Goal: Task Accomplishment & Management: Use online tool/utility

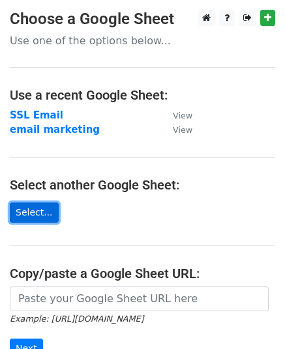
click at [44, 204] on link "Select..." at bounding box center [34, 212] width 49 height 20
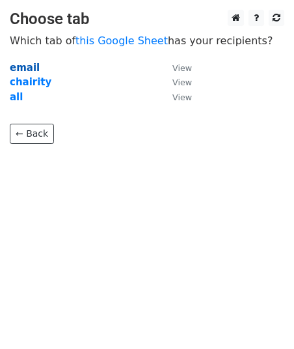
click at [30, 68] on strong "email" at bounding box center [25, 68] width 30 height 12
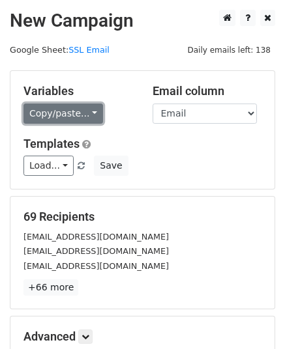
click at [82, 106] on link "Copy/paste..." at bounding box center [62, 114] width 79 height 20
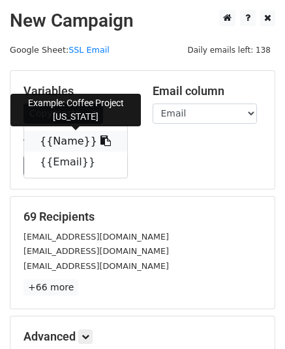
click at [100, 140] on icon at bounding box center [105, 140] width 10 height 10
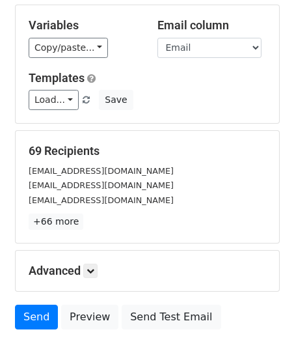
scroll to position [130, 0]
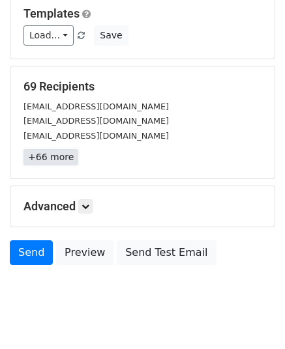
click at [57, 159] on link "+66 more" at bounding box center [50, 157] width 55 height 16
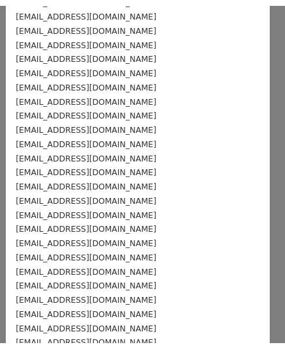
scroll to position [0, 0]
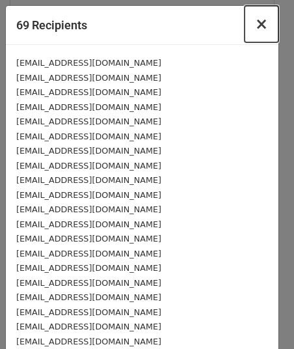
click at [255, 24] on span "×" at bounding box center [261, 24] width 13 height 18
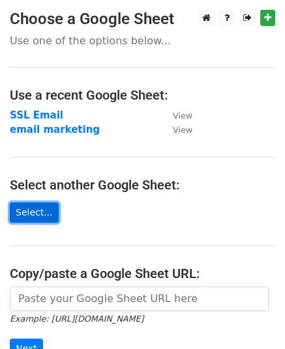
click at [41, 210] on link "Select..." at bounding box center [34, 212] width 49 height 20
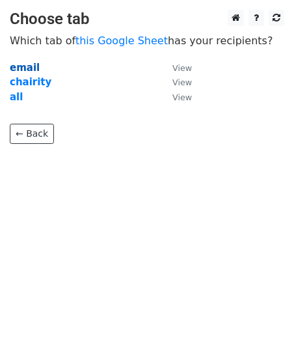
click at [29, 69] on strong "email" at bounding box center [25, 68] width 30 height 12
